Goal: Task Accomplishment & Management: Manage account settings

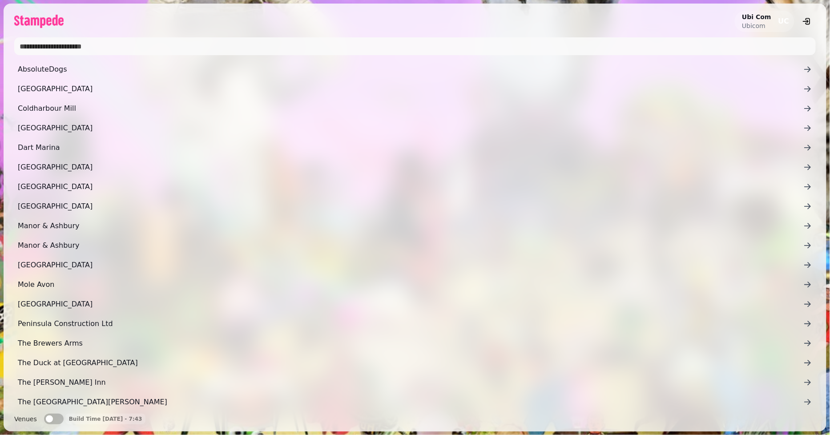
click at [767, 16] on h2 "Ubi Com" at bounding box center [756, 16] width 29 height 9
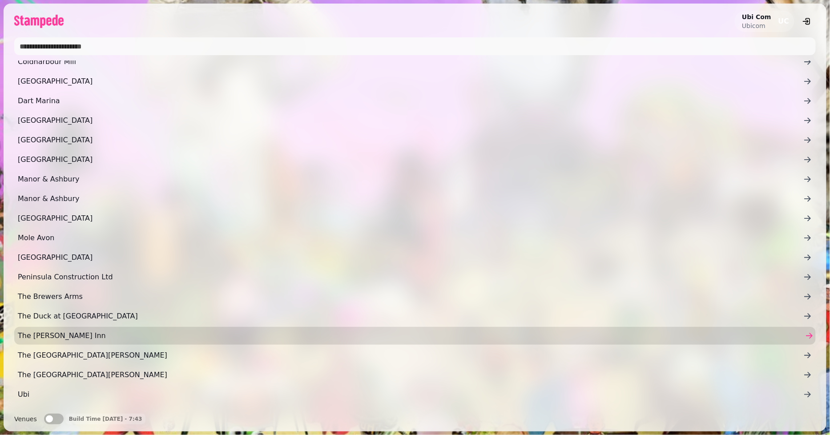
scroll to position [82, 0]
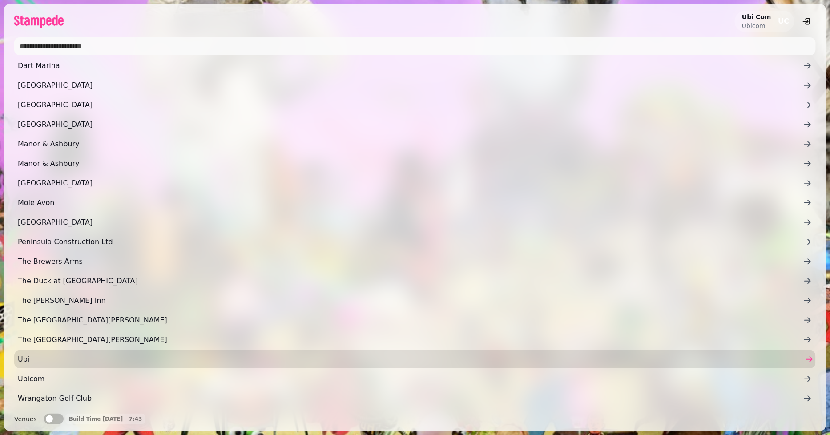
click at [61, 367] on link "Ubi" at bounding box center [415, 360] width 802 height 18
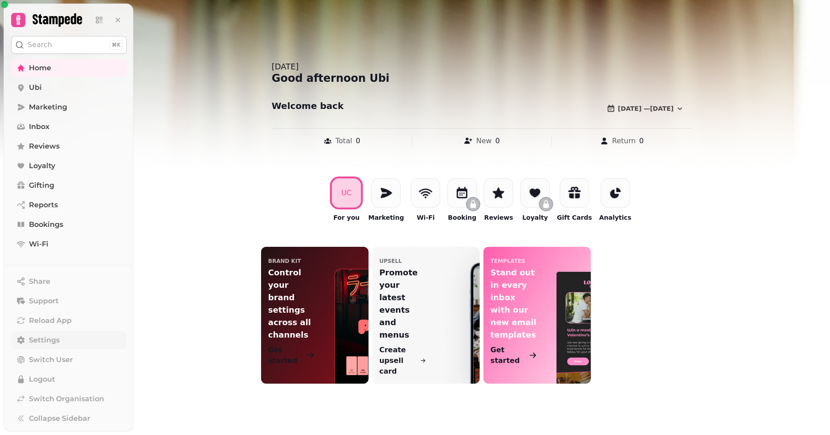
click at [71, 340] on link "Settings" at bounding box center [69, 340] width 116 height 18
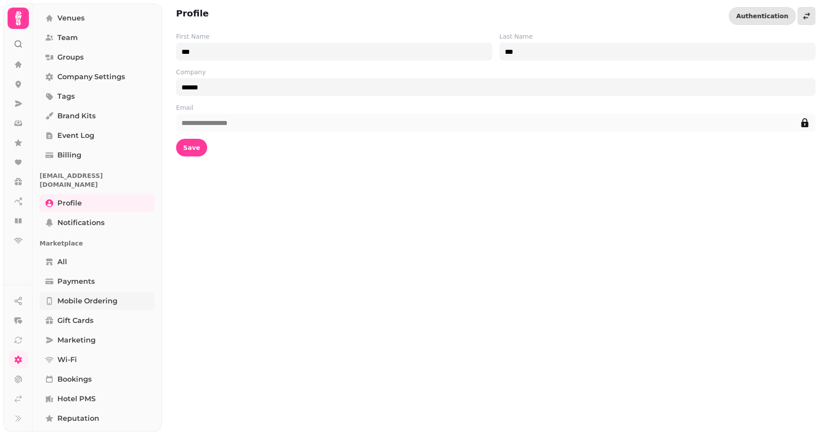
scroll to position [98, 0]
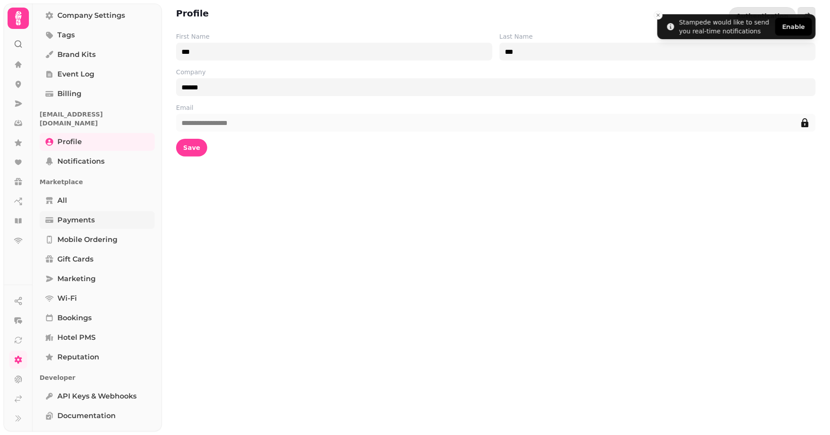
click at [101, 211] on link "Payments" at bounding box center [97, 220] width 115 height 18
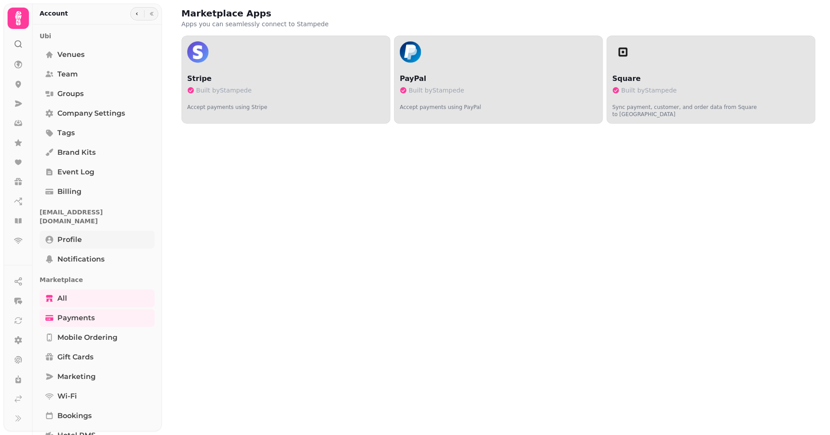
click at [87, 233] on link "Profile" at bounding box center [97, 240] width 115 height 18
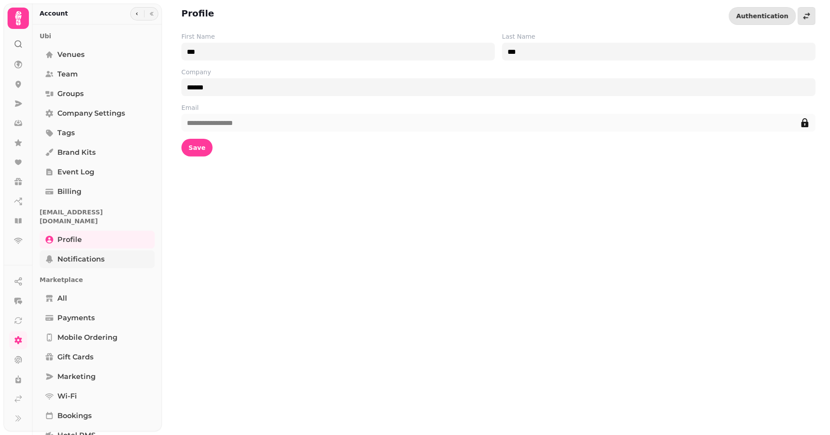
click at [89, 250] on link "Notifications" at bounding box center [97, 259] width 115 height 18
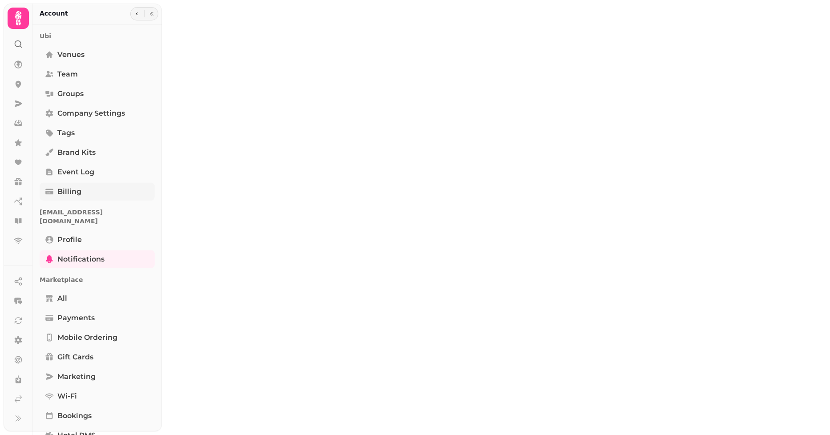
click at [91, 193] on link "Billing" at bounding box center [97, 192] width 115 height 18
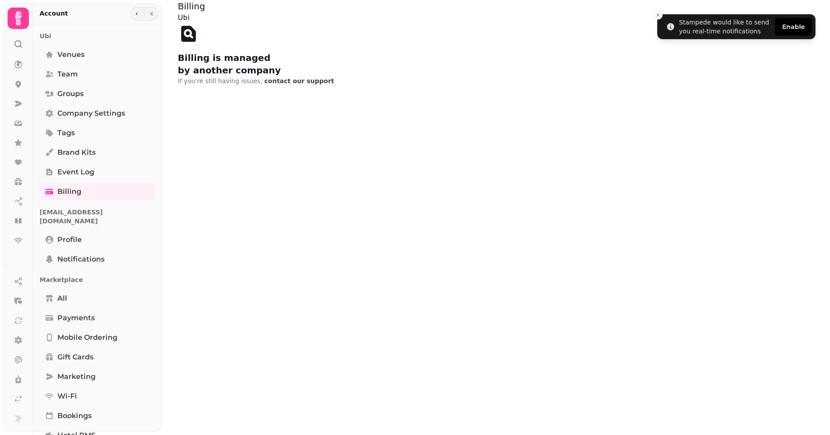
click at [185, 29] on icon at bounding box center [189, 34] width 15 height 16
click at [190, 42] on icon at bounding box center [189, 34] width 15 height 16
click at [19, 16] on icon at bounding box center [18, 18] width 6 height 14
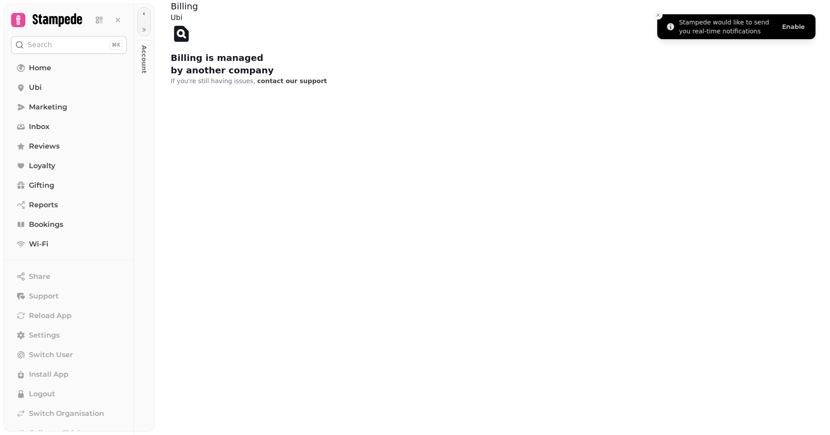
click at [791, 24] on button "Enable" at bounding box center [793, 27] width 37 height 18
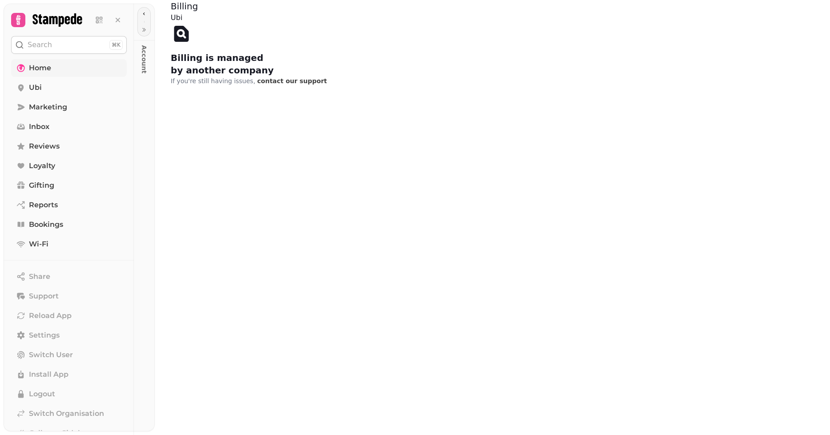
click at [45, 65] on span "Home" at bounding box center [40, 68] width 22 height 11
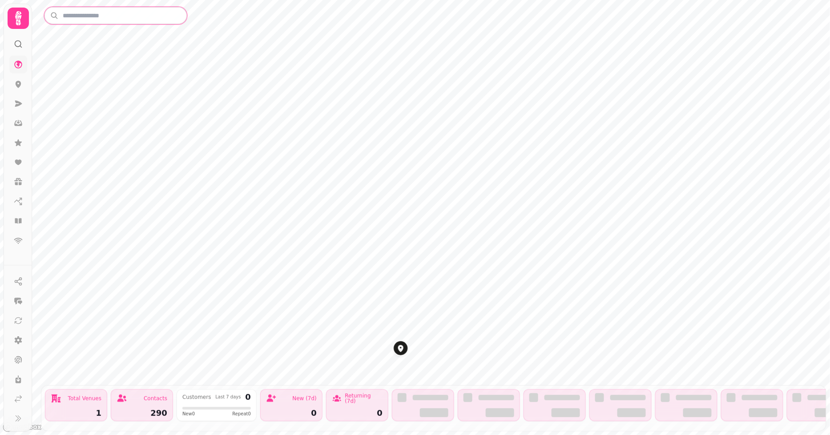
click at [90, 18] on input "text" at bounding box center [115, 15] width 142 height 17
click at [19, 83] on icon at bounding box center [18, 84] width 9 height 9
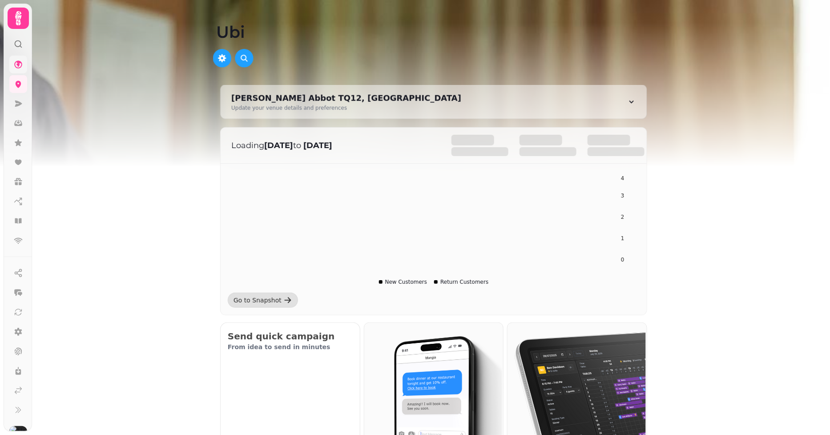
click at [21, 41] on icon at bounding box center [18, 44] width 9 height 9
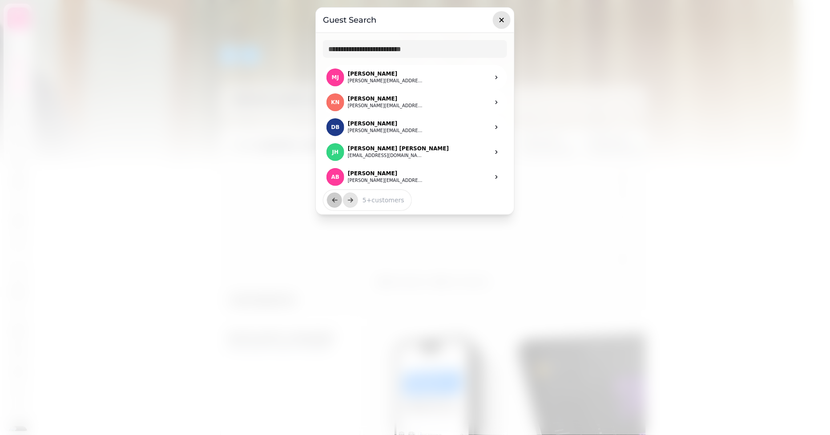
click at [503, 21] on icon "button" at bounding box center [501, 20] width 9 height 9
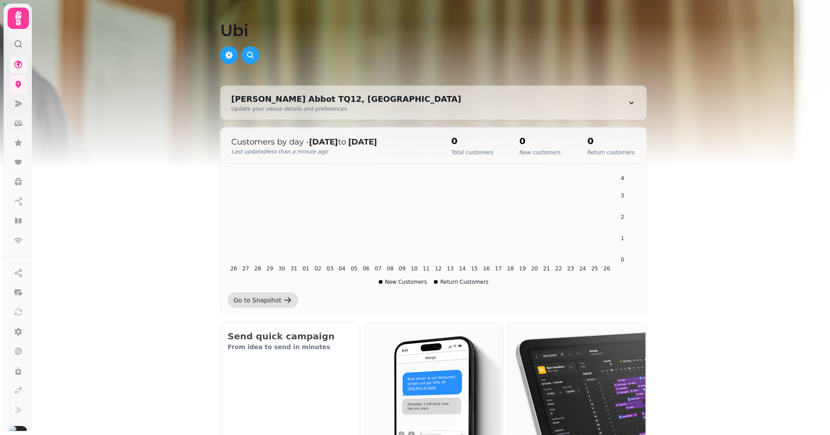
click at [23, 42] on div at bounding box center [18, 40] width 16 height 23
click at [20, 43] on icon at bounding box center [18, 44] width 9 height 9
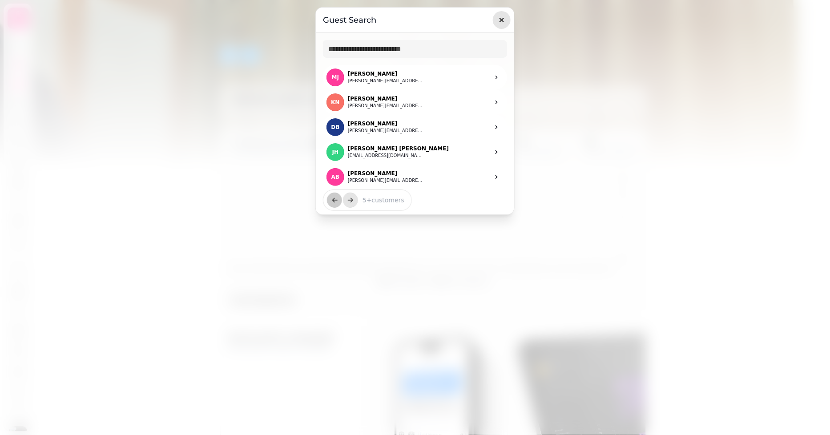
click at [501, 22] on icon "button" at bounding box center [501, 20] width 9 height 9
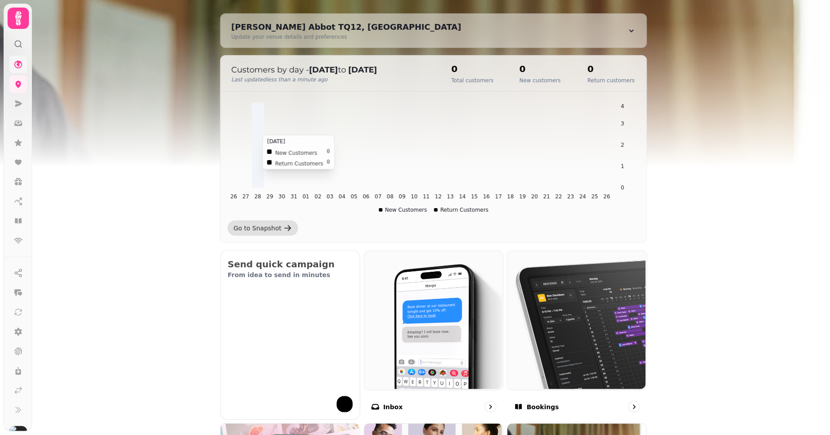
scroll to position [148, 0]
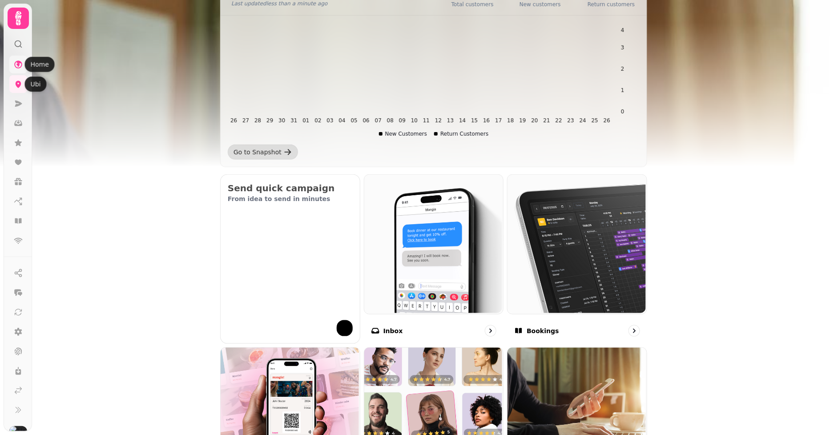
click at [19, 61] on icon at bounding box center [18, 65] width 8 height 8
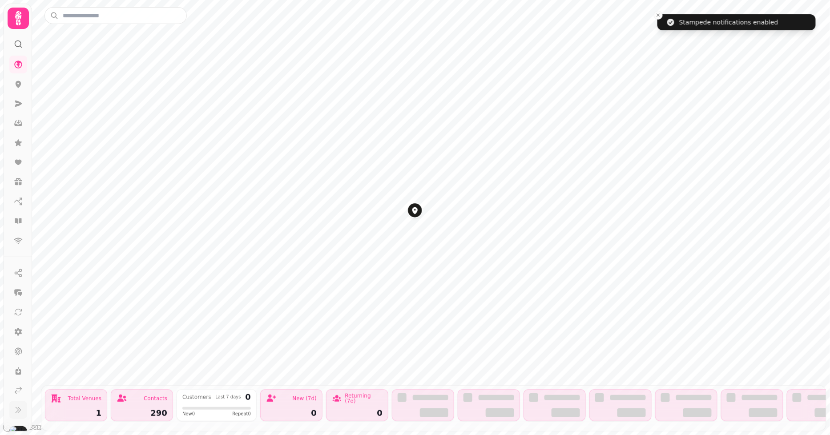
click at [16, 411] on icon at bounding box center [18, 410] width 9 height 9
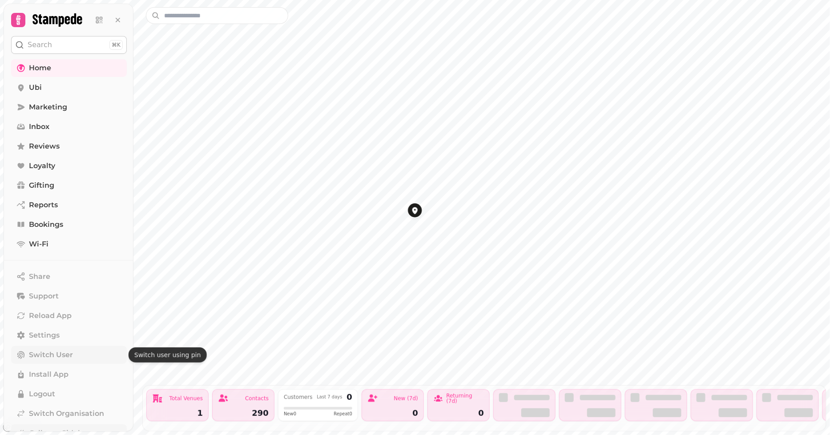
click at [72, 356] on span "Switch User" at bounding box center [51, 355] width 44 height 11
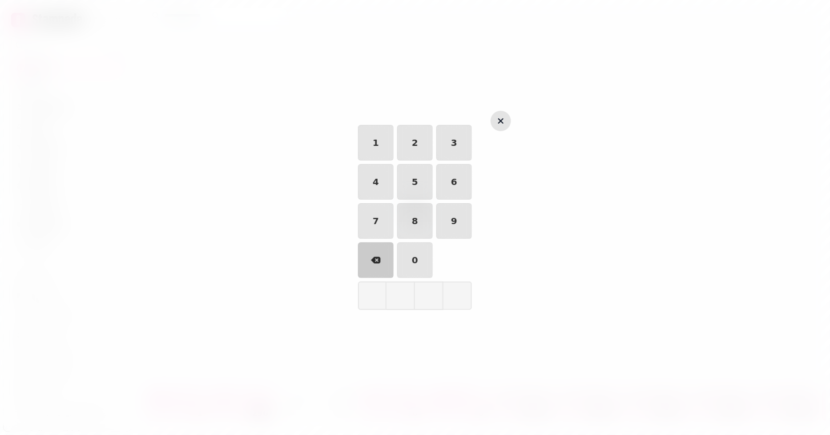
click at [507, 118] on button "button" at bounding box center [501, 121] width 20 height 20
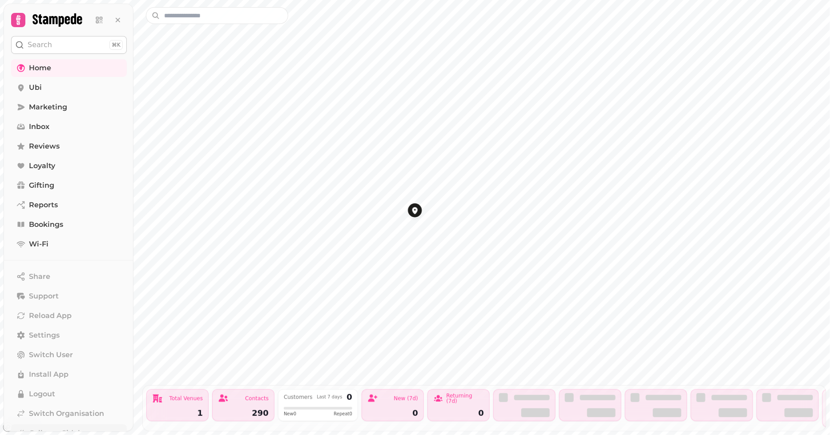
click at [17, 19] on icon at bounding box center [18, 20] width 4 height 10
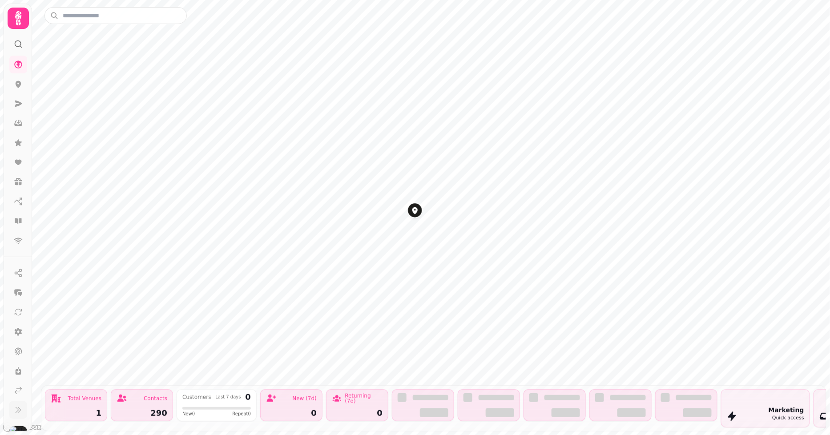
click at [17, 19] on icon at bounding box center [18, 18] width 18 height 18
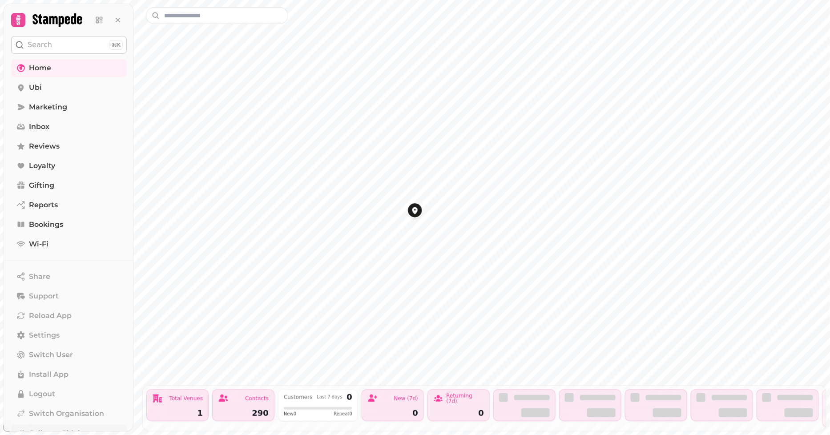
click at [71, 45] on button "Search ⌘K" at bounding box center [69, 45] width 116 height 18
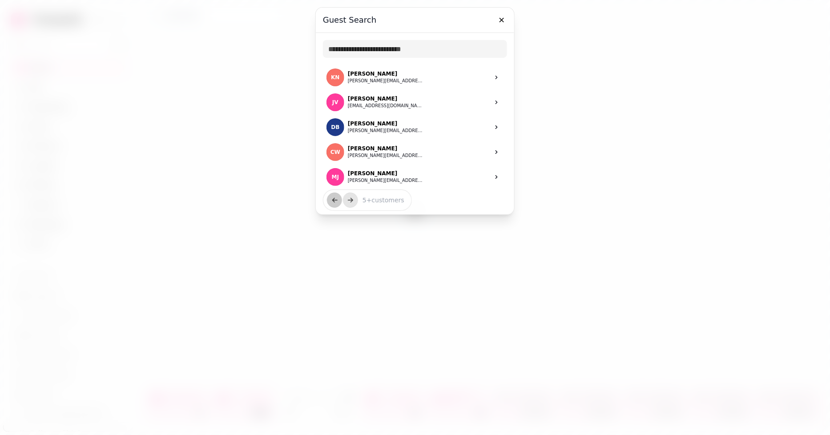
click at [511, 25] on div "Guest Search" at bounding box center [415, 20] width 198 height 25
drag, startPoint x: 505, startPoint y: 18, endPoint x: 429, endPoint y: 28, distance: 76.7
click at [505, 18] on icon "button" at bounding box center [501, 20] width 9 height 9
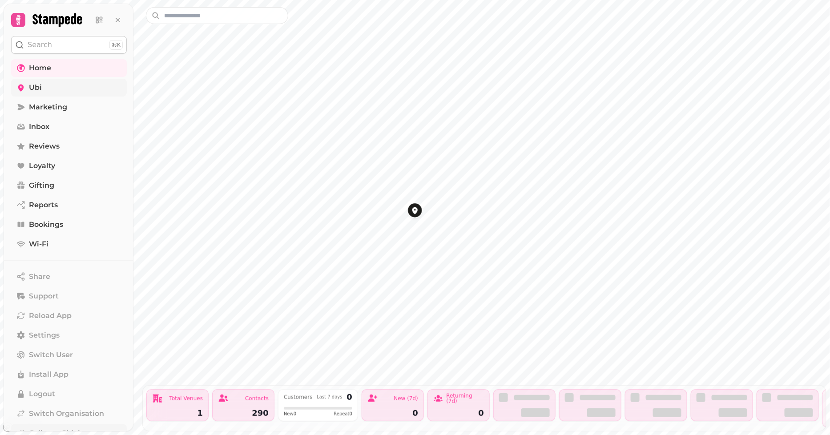
click at [19, 86] on icon at bounding box center [21, 88] width 6 height 7
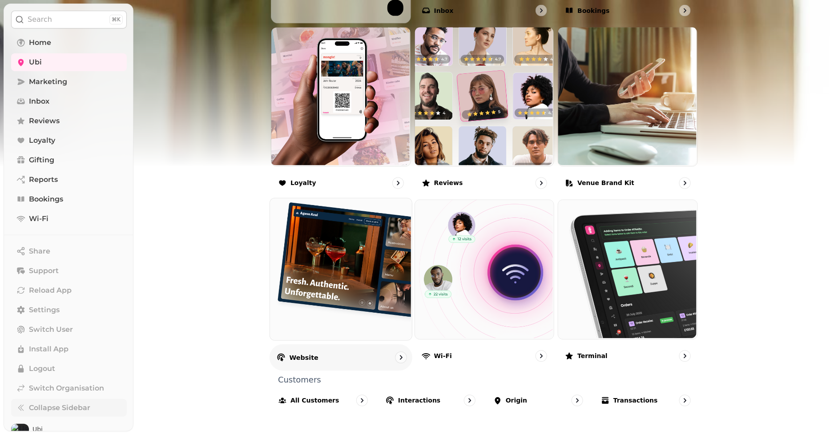
scroll to position [39, 0]
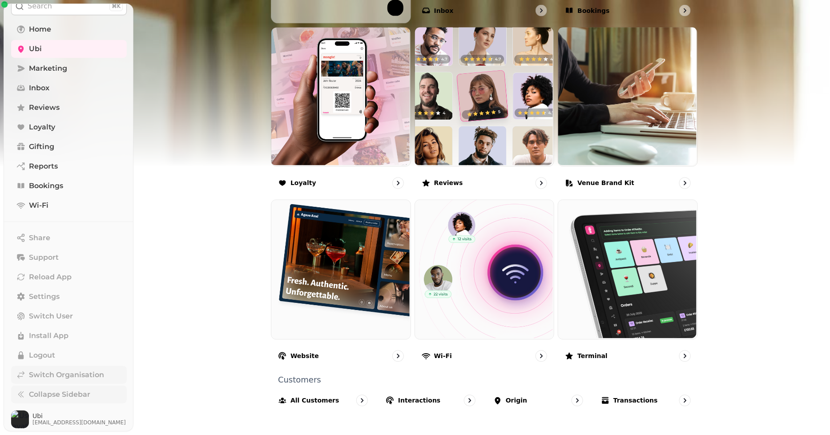
click at [79, 377] on span "Switch Organisation" at bounding box center [66, 375] width 75 height 11
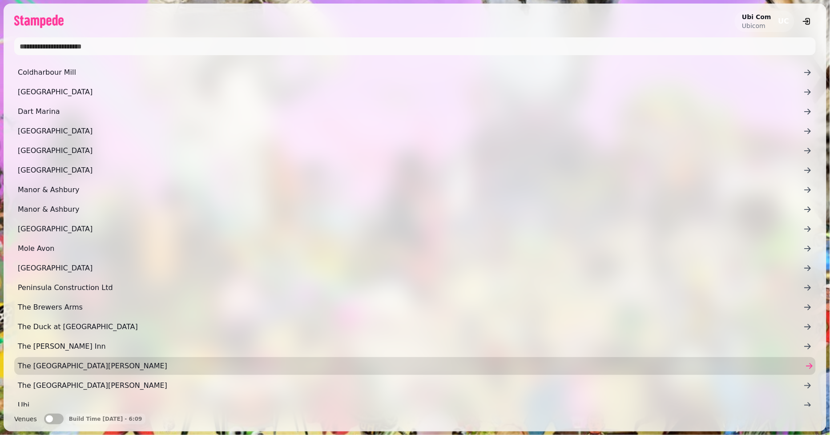
scroll to position [82, 0]
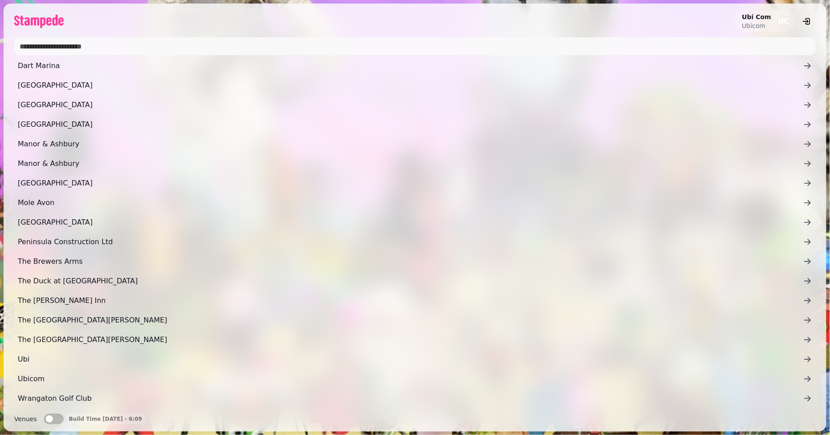
click at [82, 388] on ul "[GEOGRAPHIC_DATA] [GEOGRAPHIC_DATA] [GEOGRAPHIC_DATA] [GEOGRAPHIC_DATA] [GEOGRA…" at bounding box center [415, 193] width 802 height 429
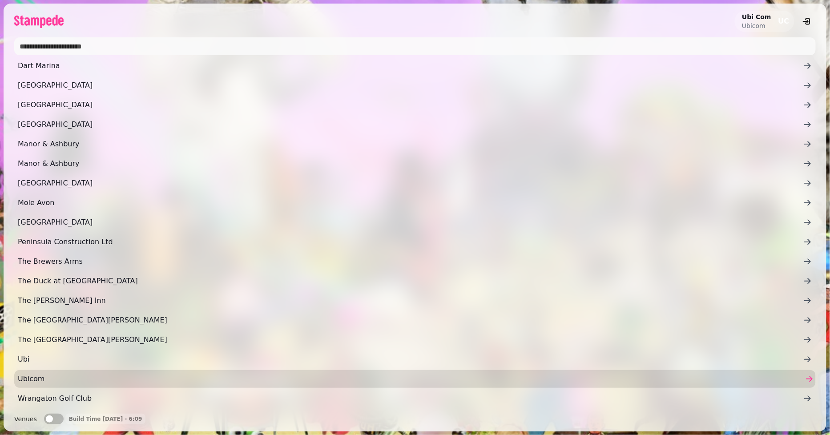
click at [81, 386] on link "Ubicom" at bounding box center [415, 379] width 802 height 18
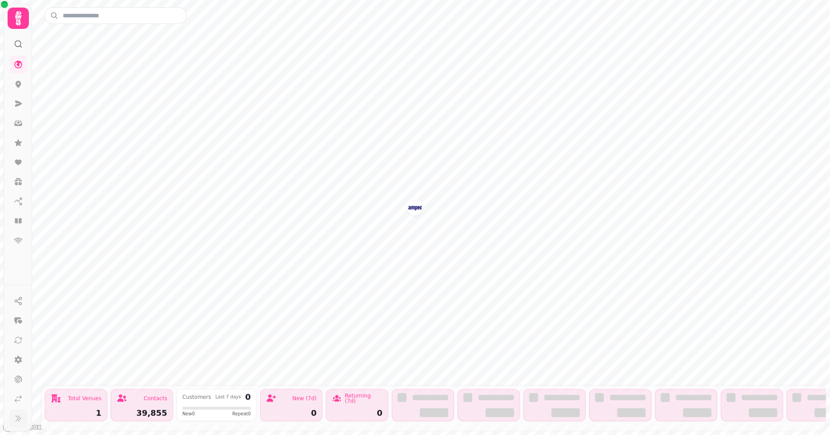
click at [17, 420] on icon at bounding box center [18, 418] width 9 height 9
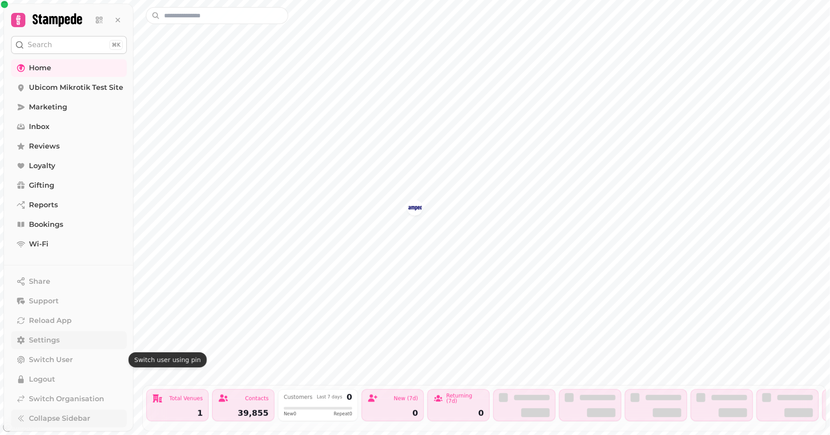
click at [77, 335] on link "Settings" at bounding box center [69, 340] width 116 height 18
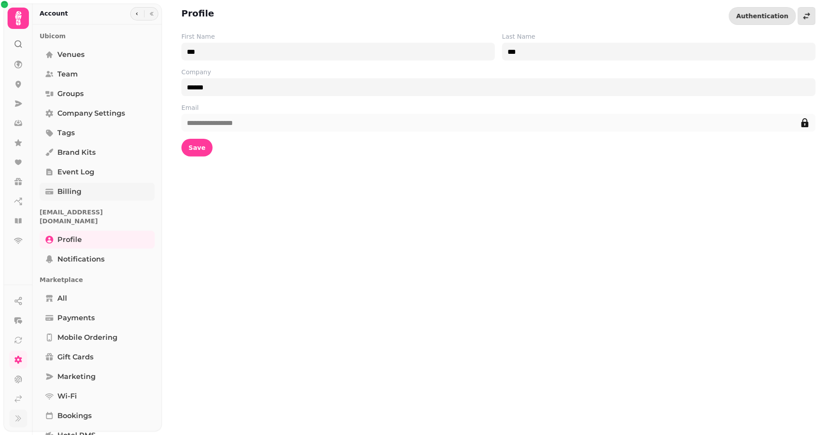
click at [104, 195] on link "Billing" at bounding box center [97, 192] width 115 height 18
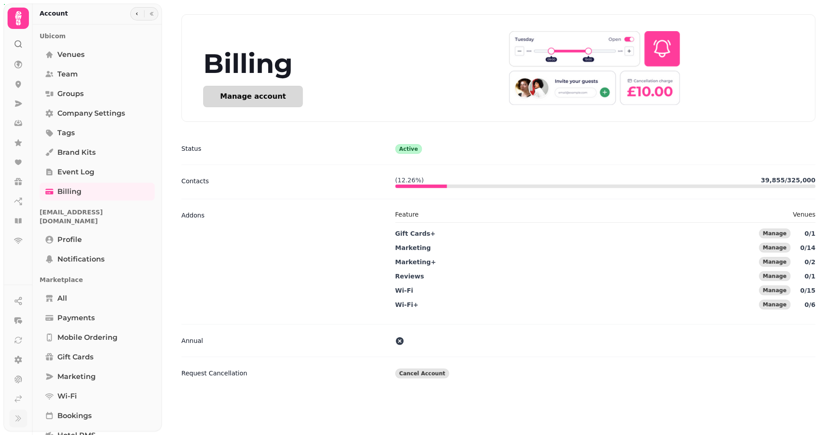
click at [271, 91] on button "Manage account" at bounding box center [253, 96] width 100 height 21
